Goal: Transaction & Acquisition: Book appointment/travel/reservation

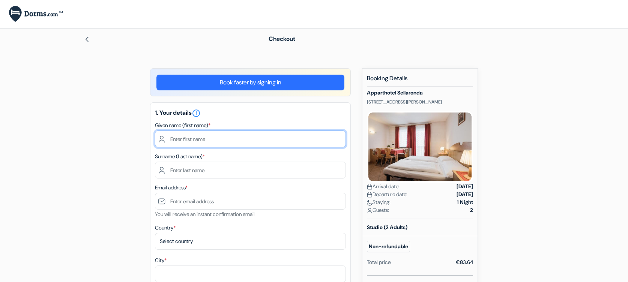
click at [181, 141] on input "text" at bounding box center [250, 138] width 191 height 17
click at [177, 139] on input "text" at bounding box center [250, 138] width 191 height 17
click at [176, 140] on input "text" at bounding box center [250, 138] width 191 height 17
click at [167, 140] on input "text" at bounding box center [250, 138] width 191 height 17
type input "[PERSON_NAME]"
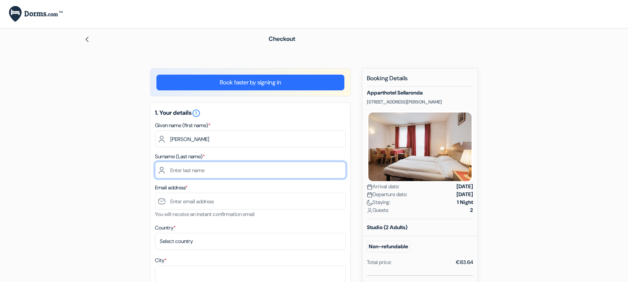
type input "[PERSON_NAME]"
type input "[PERSON_NAME][EMAIL_ADDRESS][DOMAIN_NAME]"
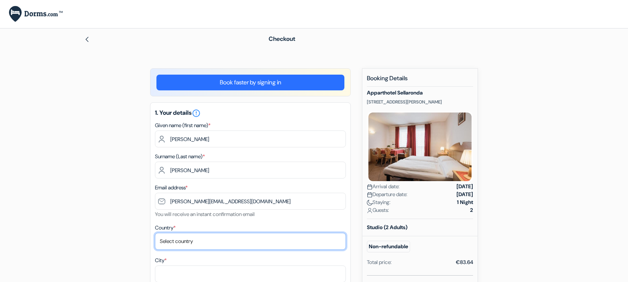
select select "de"
type input "[GEOGRAPHIC_DATA]"
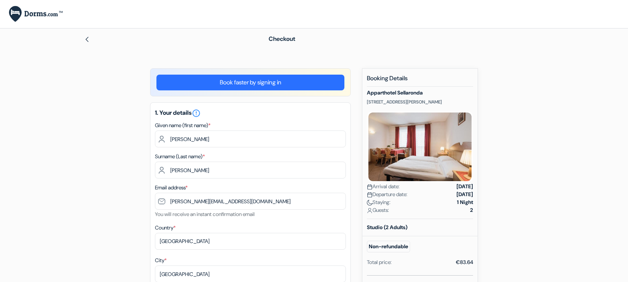
type input "[STREET_ADDRESS]"
type input "10553"
type input "01783624424"
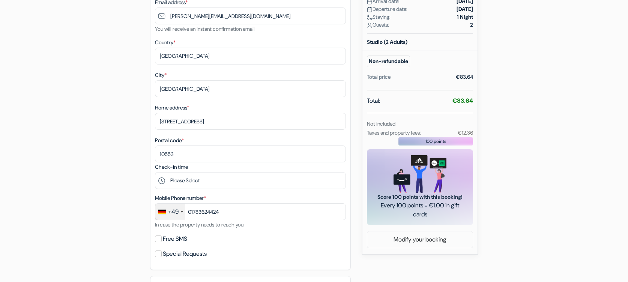
scroll to position [187, 0]
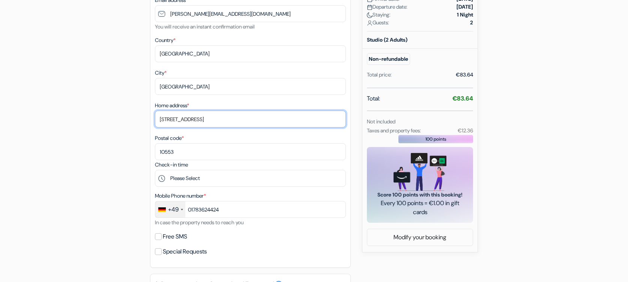
click at [176, 122] on input "[STREET_ADDRESS]" at bounding box center [250, 119] width 191 height 17
click at [178, 119] on input "[STREET_ADDRESS]" at bounding box center [250, 119] width 191 height 17
type input "[STREET_ADDRESS]"
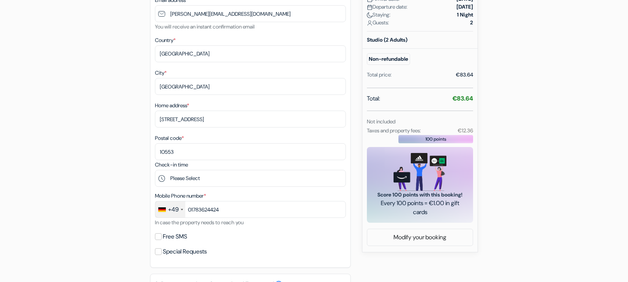
click at [88, 121] on div "add_box Apparthotel Sellaronda [STREET_ADDRESS][PERSON_NAME] Property Details X…" at bounding box center [313, 181] width 495 height 601
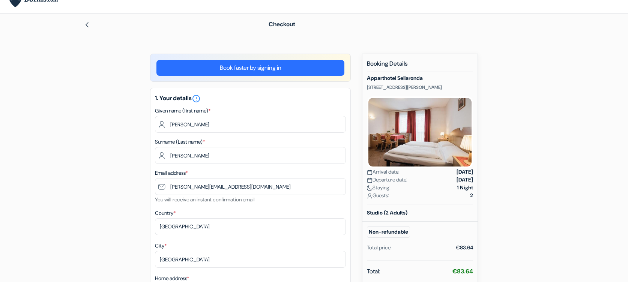
scroll to position [0, 0]
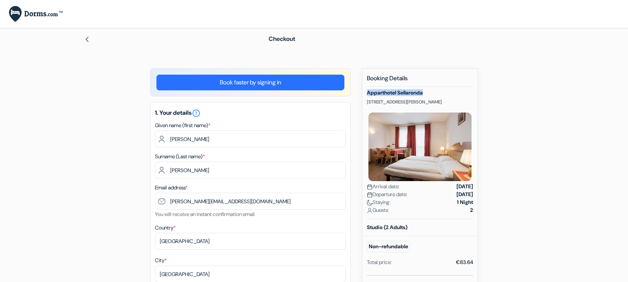
drag, startPoint x: 426, startPoint y: 95, endPoint x: 366, endPoint y: 91, distance: 59.7
click at [366, 91] on div "New booking Booking Details Apparthotel Sellaronda [STREET_ADDRESS][PERSON_NAME…" at bounding box center [420, 254] width 116 height 372
copy h5 "Apparthotel Sellaronda"
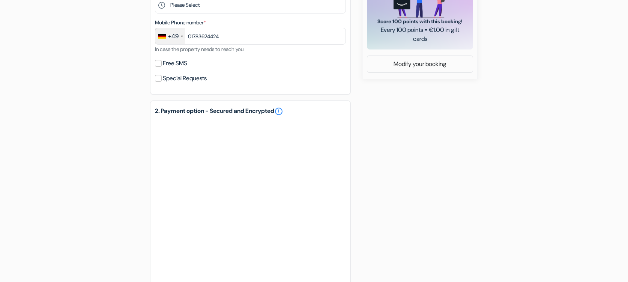
scroll to position [511, 0]
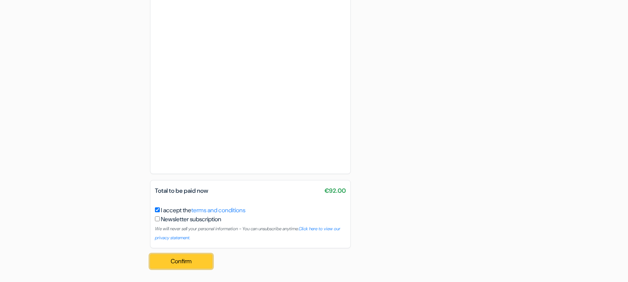
click at [190, 261] on button "Confirm Loading..." at bounding box center [181, 261] width 62 height 14
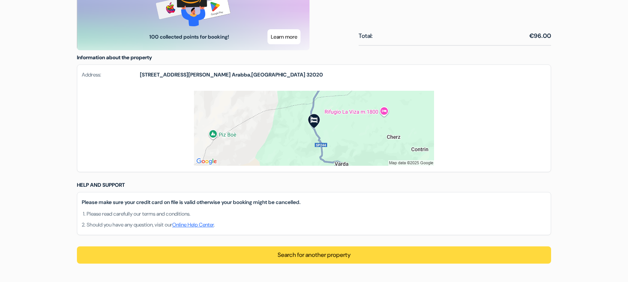
scroll to position [450, 0]
